Goal: Task Accomplishment & Management: Complete application form

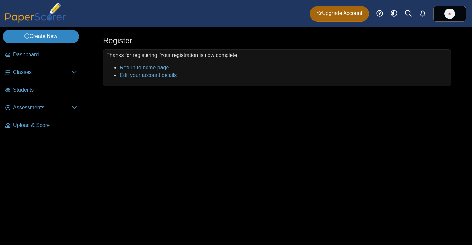
click at [68, 37] on link "Create New" at bounding box center [41, 36] width 76 height 13
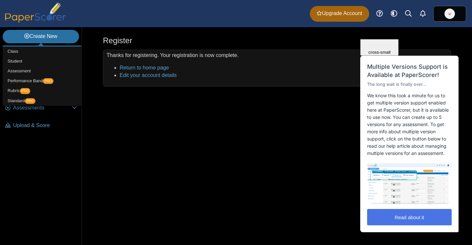
click at [391, 222] on button "Read about it" at bounding box center [409, 217] width 85 height 16
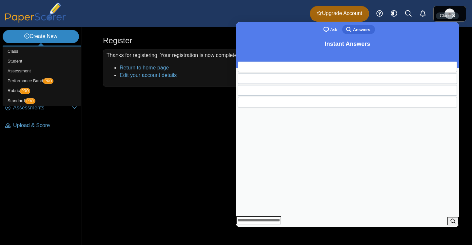
click at [45, 32] on link "Create New" at bounding box center [41, 36] width 76 height 13
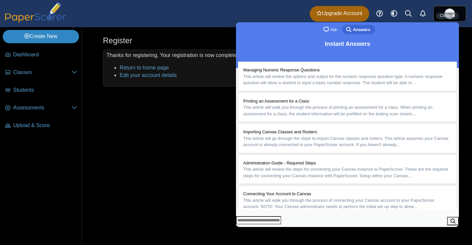
click at [47, 37] on link "Create New" at bounding box center [41, 36] width 76 height 13
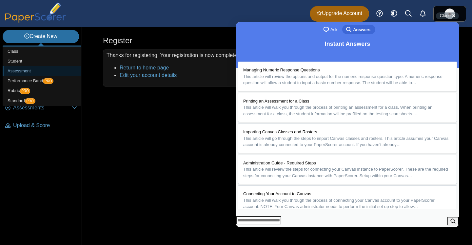
click at [44, 70] on link "Assessment" at bounding box center [42, 71] width 79 height 10
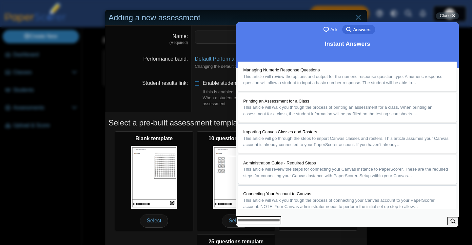
click at [248, 227] on button "Close" at bounding box center [242, 231] width 12 height 9
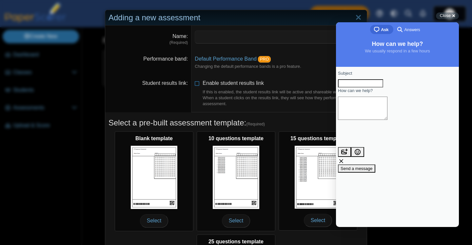
click at [445, 32] on div "chat-square Ask search-medium Answers" at bounding box center [397, 30] width 123 height 16
click at [446, 16] on span "Close" at bounding box center [445, 15] width 11 height 5
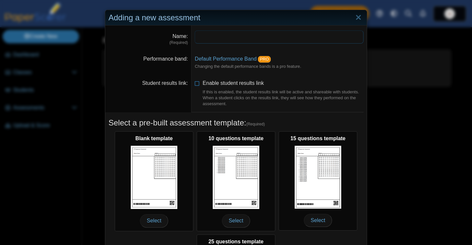
click at [307, 35] on input "Name" at bounding box center [279, 36] width 169 height 13
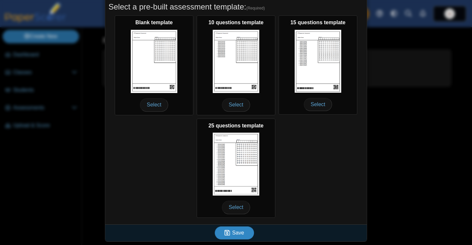
type input "**********"
click at [237, 238] on button "Save" at bounding box center [234, 232] width 39 height 13
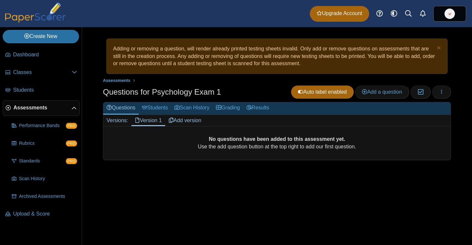
click at [188, 122] on link "Add version" at bounding box center [185, 120] width 40 height 11
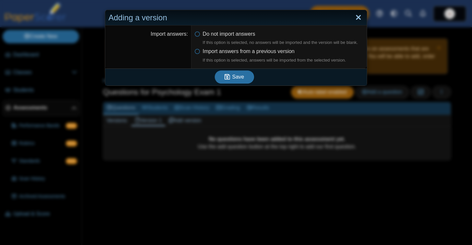
click at [361, 17] on link "Close" at bounding box center [358, 17] width 10 height 11
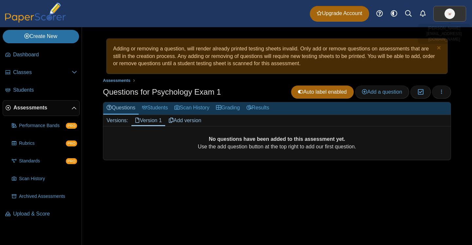
click at [450, 17] on img at bounding box center [449, 14] width 10 height 10
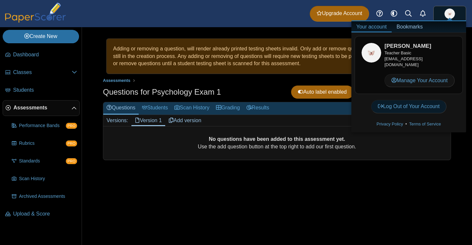
click at [413, 102] on link "Log Out of Your Account" at bounding box center [409, 106] width 76 height 13
